Goal: Check status

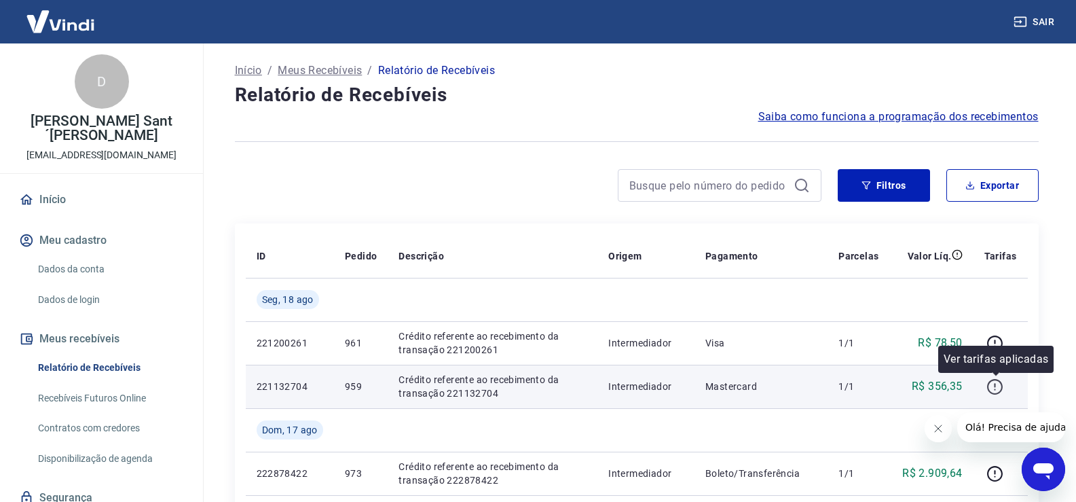
click at [994, 390] on icon "button" at bounding box center [994, 386] width 17 height 17
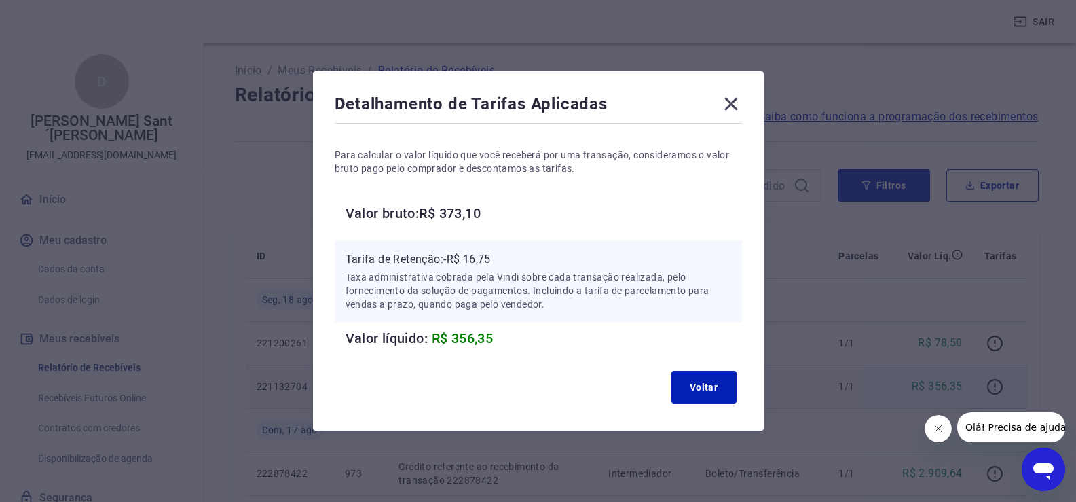
click at [742, 107] on icon at bounding box center [731, 104] width 22 height 22
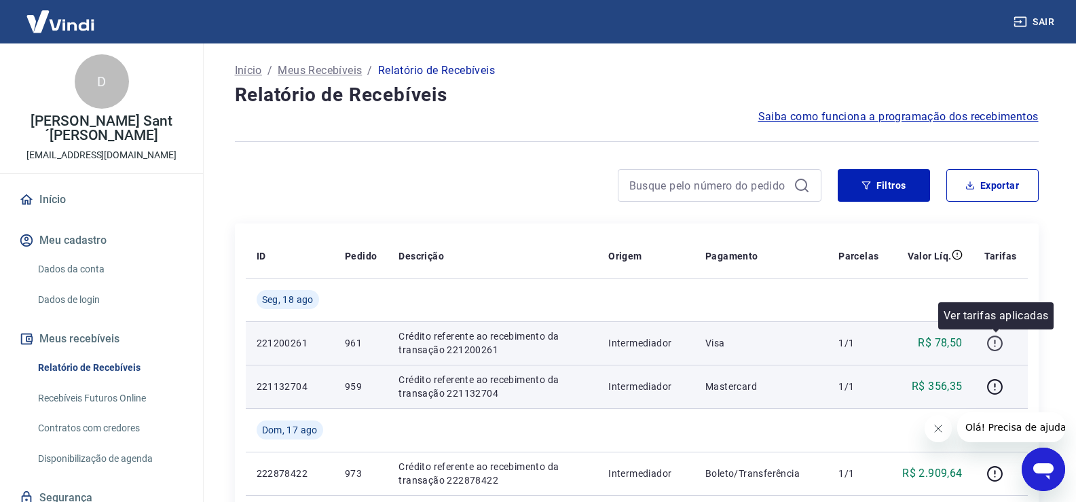
click at [998, 339] on icon "button" at bounding box center [994, 343] width 17 height 17
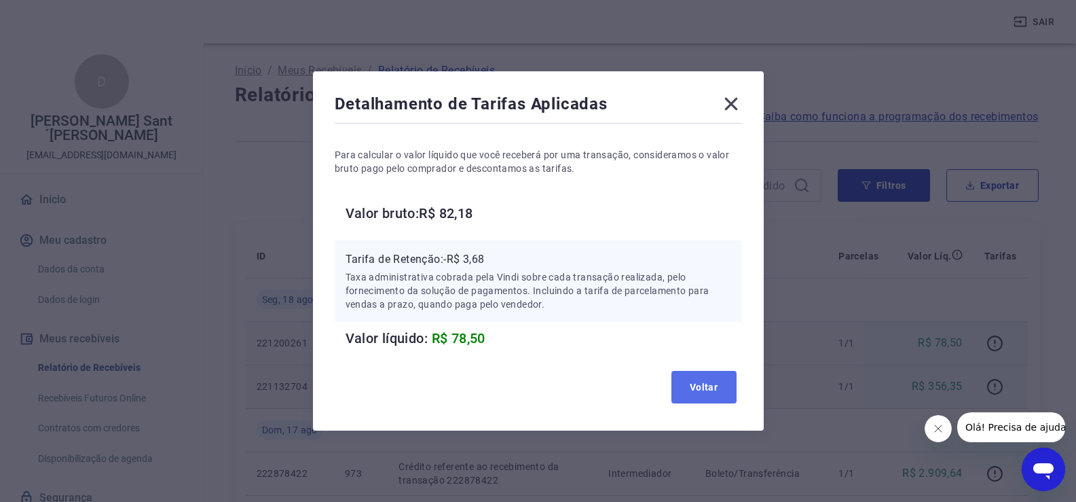
click at [714, 383] on button "Voltar" at bounding box center [703, 387] width 65 height 33
